Goal: Information Seeking & Learning: Learn about a topic

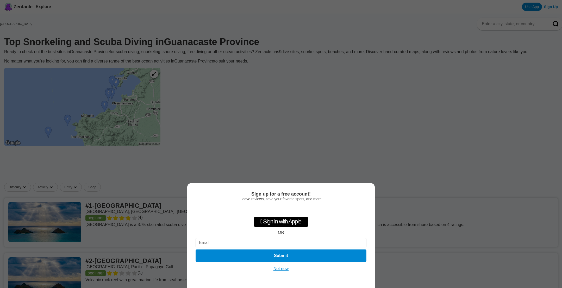
click at [280, 268] on button "Not now" at bounding box center [281, 268] width 18 height 5
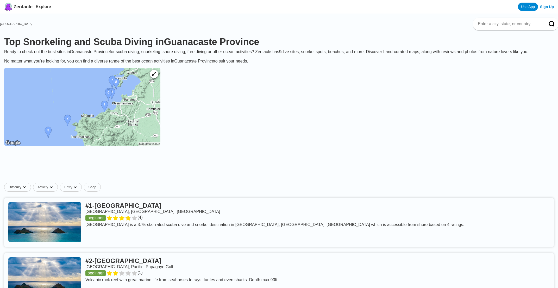
click at [85, 97] on img at bounding box center [82, 107] width 156 height 78
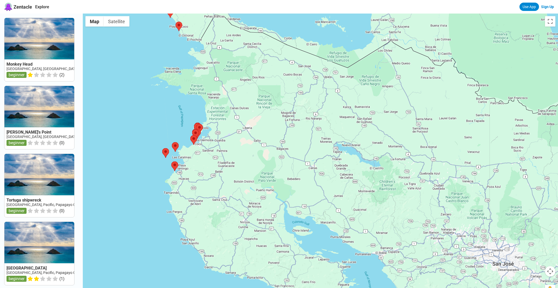
drag, startPoint x: 368, startPoint y: 161, endPoint x: 262, endPoint y: 160, distance: 106.2
click at [262, 160] on div at bounding box center [320, 158] width 475 height 288
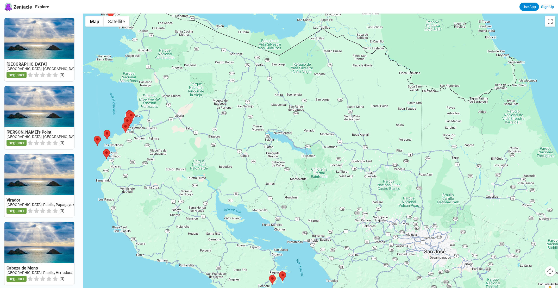
drag, startPoint x: 328, startPoint y: 175, endPoint x: 258, endPoint y: 163, distance: 71.0
click at [258, 163] on div at bounding box center [320, 158] width 475 height 288
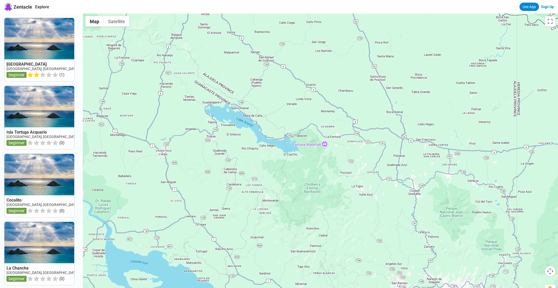
click at [327, 145] on div at bounding box center [320, 158] width 475 height 288
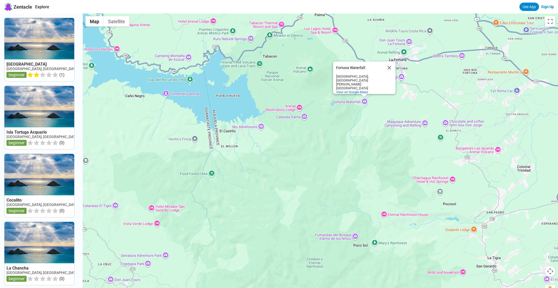
click at [313, 70] on div "Fortuna Waterfall Fortuna Waterfall [GEOGRAPHIC_DATA], [GEOGRAPHIC_DATA][PERSON…" at bounding box center [320, 158] width 475 height 288
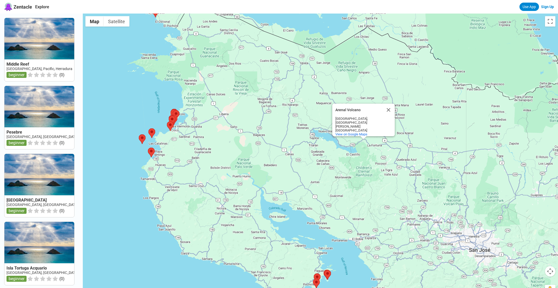
drag, startPoint x: 211, startPoint y: 116, endPoint x: 356, endPoint y: 149, distance: 148.2
click at [356, 149] on div "Arenal [GEOGRAPHIC_DATA] Volcano [GEOGRAPHIC_DATA], [GEOGRAPHIC_DATA][PERSON_NA…" at bounding box center [320, 158] width 475 height 288
